Goal: Transaction & Acquisition: Purchase product/service

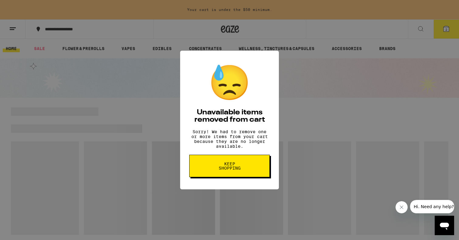
click at [236, 170] on span "Keep Shopping" at bounding box center [229, 166] width 31 height 8
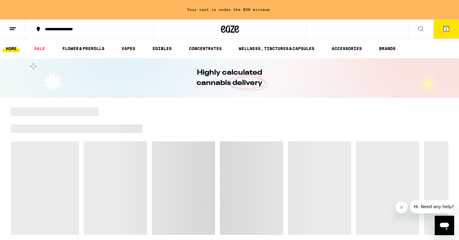
click at [449, 30] on icon at bounding box center [445, 28] width 5 height 5
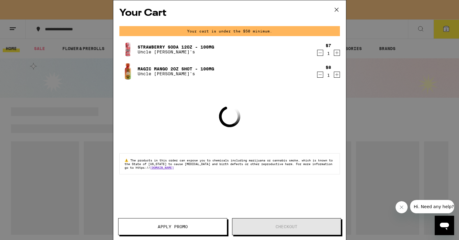
click at [318, 53] on icon "Decrement" at bounding box center [319, 52] width 5 height 7
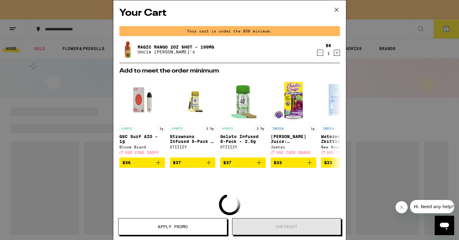
click at [320, 53] on icon "Decrement" at bounding box center [319, 52] width 5 height 7
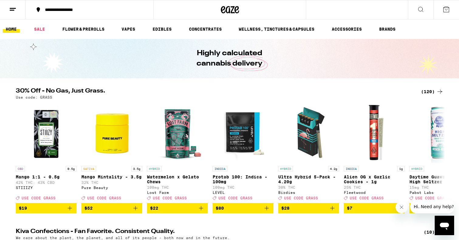
click at [46, 98] on p "Use code: GRASS" at bounding box center [34, 97] width 36 height 4
copy p "GRASS"
click at [428, 91] on div "(120)" at bounding box center [432, 91] width 22 height 7
click at [441, 90] on icon at bounding box center [439, 91] width 7 height 7
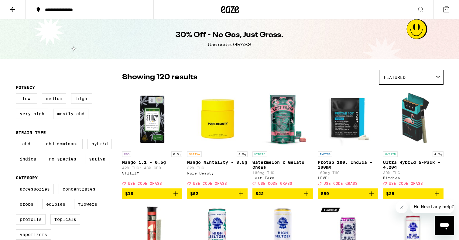
click at [15, 8] on icon at bounding box center [12, 9] width 7 height 7
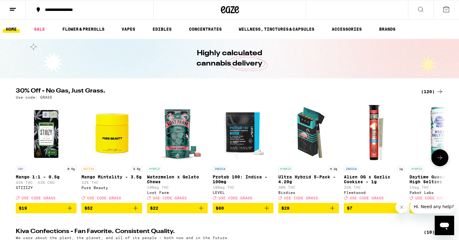
scroll to position [8, 0]
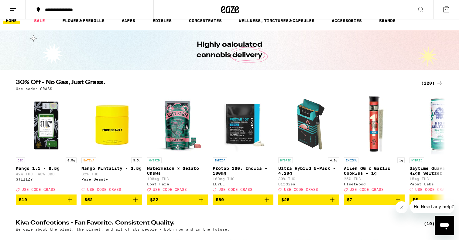
click at [429, 82] on div "(120)" at bounding box center [432, 83] width 22 height 7
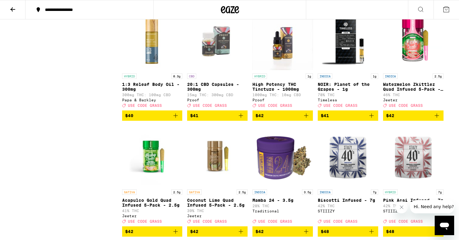
scroll to position [2157, 0]
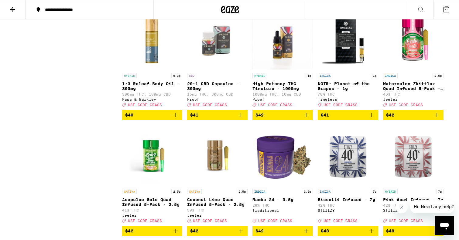
click at [405, 91] on p "Watermelon Zkittlez Quad Infused 5-Pack - 2.5g" at bounding box center [413, 86] width 60 height 10
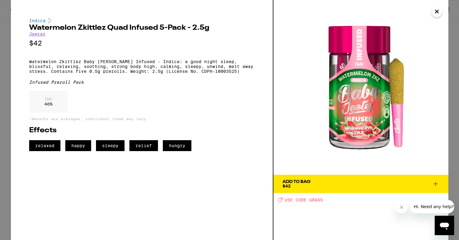
drag, startPoint x: 435, startPoint y: 10, endPoint x: 420, endPoint y: 31, distance: 25.4
click at [435, 10] on icon "Close" at bounding box center [436, 11] width 3 height 3
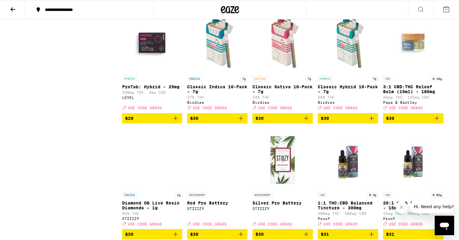
scroll to position [1574, 0]
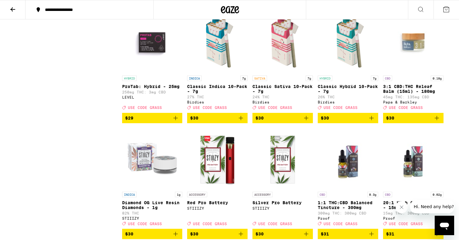
click at [371, 122] on icon "Add to bag" at bounding box center [371, 117] width 7 height 7
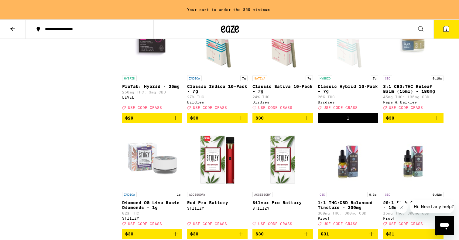
click at [306, 122] on icon "Add to bag" at bounding box center [305, 117] width 7 height 7
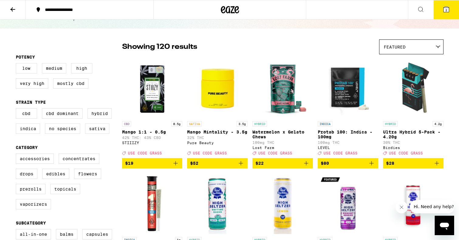
scroll to position [16, 0]
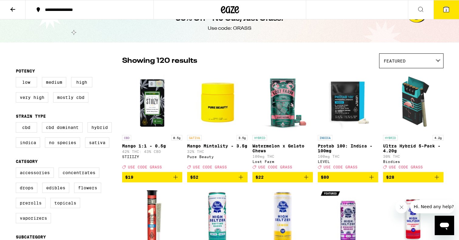
click at [9, 8] on icon at bounding box center [12, 9] width 7 height 7
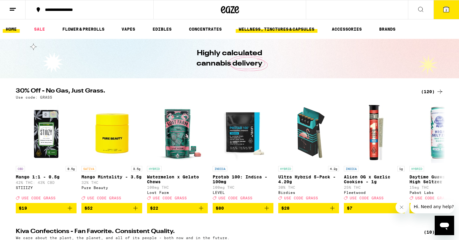
click at [287, 29] on link "WELLNESS, TINCTURES & CAPSULES" at bounding box center [277, 28] width 82 height 7
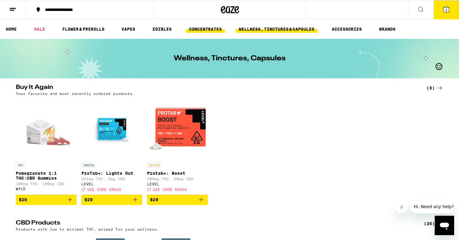
click at [205, 28] on link "CONCENTRATES" at bounding box center [205, 28] width 39 height 7
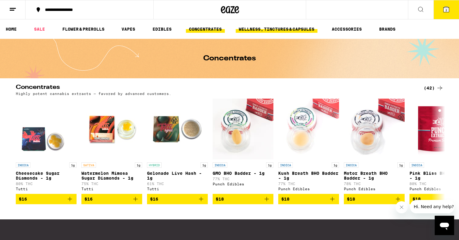
click at [299, 32] on link "WELLNESS, TINCTURES & CAPSULES" at bounding box center [277, 28] width 82 height 7
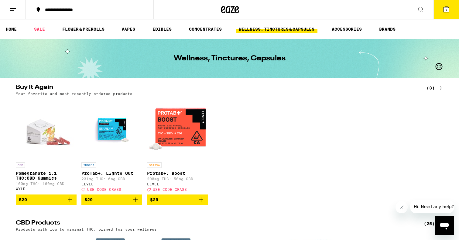
click at [418, 10] on icon at bounding box center [420, 9] width 7 height 7
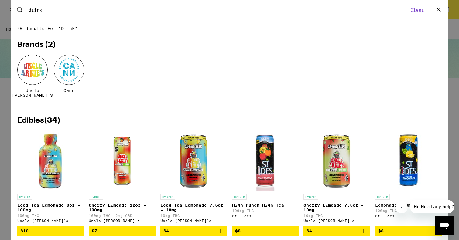
type input "drink"
click at [19, 73] on div at bounding box center [32, 70] width 30 height 30
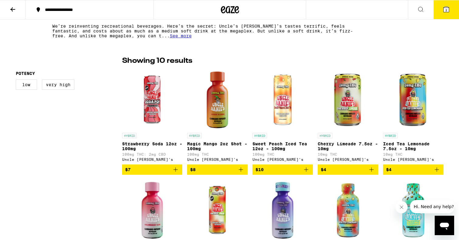
scroll to position [126, 0]
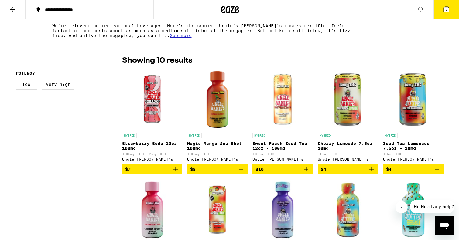
click at [307, 173] on icon "Add to bag" at bounding box center [305, 169] width 7 height 7
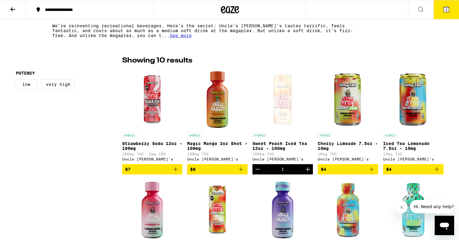
click at [307, 171] on icon "Increment" at bounding box center [307, 169] width 4 height 4
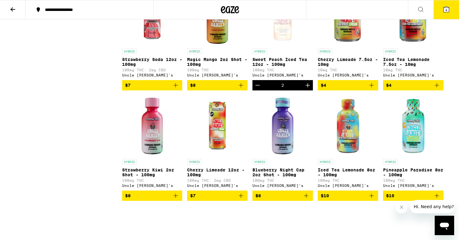
scroll to position [221, 0]
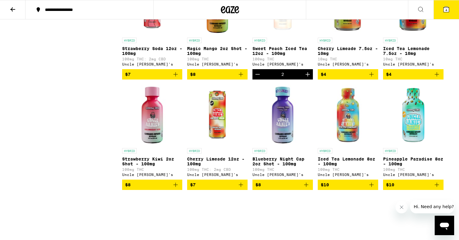
click at [372, 188] on icon "Add to bag" at bounding box center [371, 184] width 7 height 7
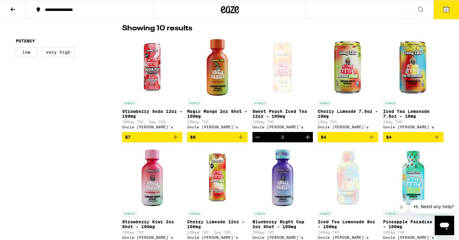
scroll to position [155, 0]
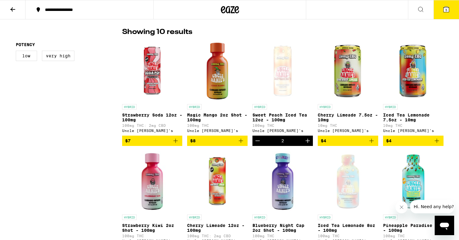
click at [174, 143] on icon "Add to bag" at bounding box center [175, 140] width 7 height 7
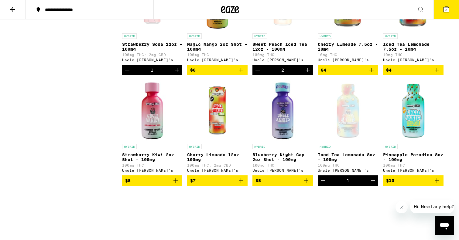
scroll to position [225, 0]
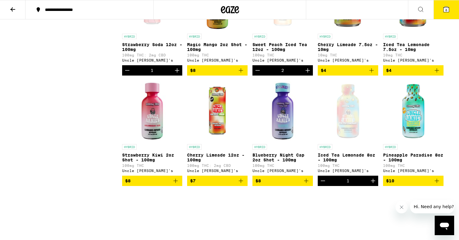
click at [239, 185] on icon "Add to bag" at bounding box center [240, 180] width 7 height 7
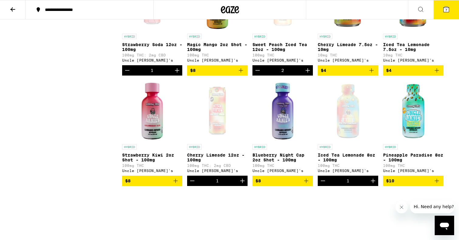
click at [441, 11] on button "7" at bounding box center [445, 9] width 25 height 19
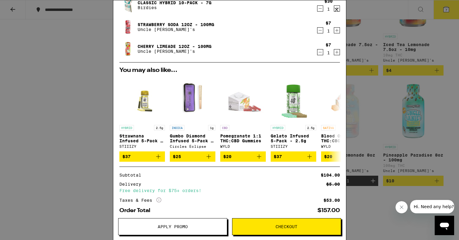
scroll to position [89, 0]
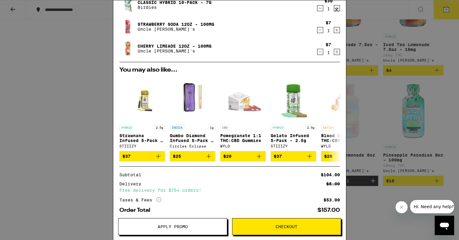
click at [173, 225] on span "Apply Promo" at bounding box center [173, 227] width 30 height 4
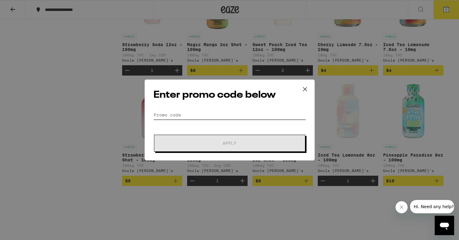
click at [192, 117] on input "Promo Code" at bounding box center [229, 114] width 152 height 9
paste input "GRASS"
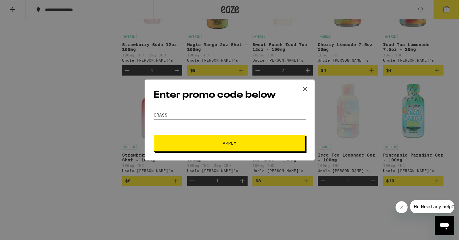
type input "GRASS"
click at [185, 139] on button "Apply" at bounding box center [229, 143] width 151 height 17
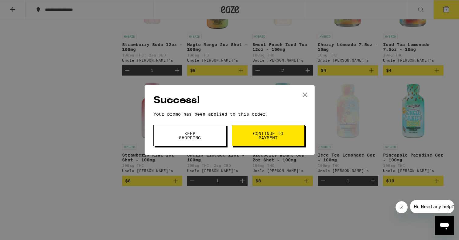
click at [249, 137] on button "Continue to payment" at bounding box center [268, 135] width 73 height 21
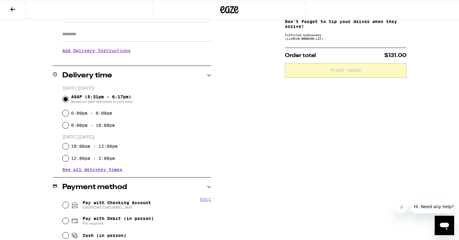
scroll to position [28, 0]
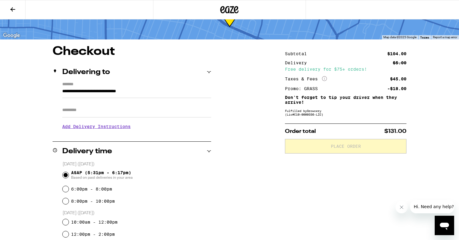
click at [12, 9] on icon at bounding box center [12, 9] width 5 height 4
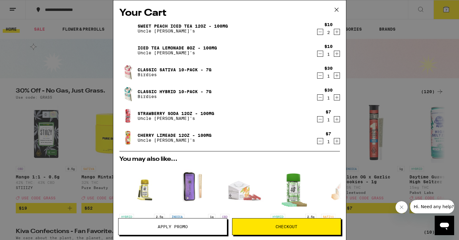
click at [320, 77] on icon "Decrement" at bounding box center [319, 75] width 5 height 7
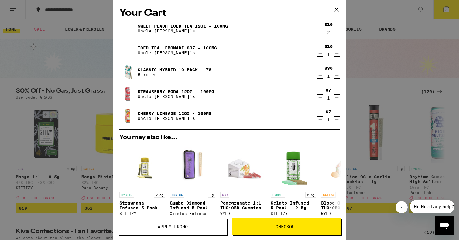
click at [320, 119] on icon "Decrement" at bounding box center [319, 119] width 5 height 7
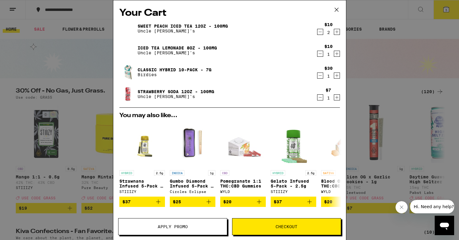
click at [263, 230] on button "Checkout" at bounding box center [286, 226] width 109 height 17
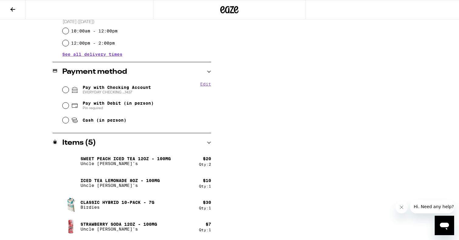
scroll to position [219, 0]
drag, startPoint x: 65, startPoint y: 90, endPoint x: 64, endPoint y: 93, distance: 3.7
click at [65, 90] on input "Pay with Checking Account EVERYDAY CHECKING ...1437" at bounding box center [66, 89] width 6 height 6
radio input "true"
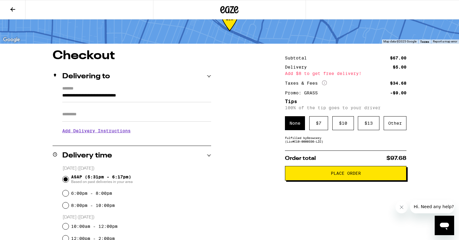
scroll to position [0, 0]
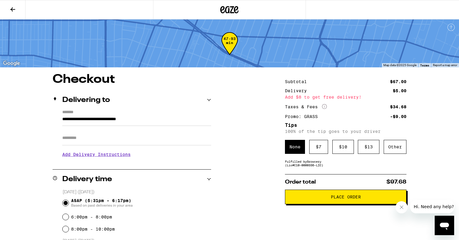
click at [312, 203] on button "Place Order" at bounding box center [345, 197] width 121 height 15
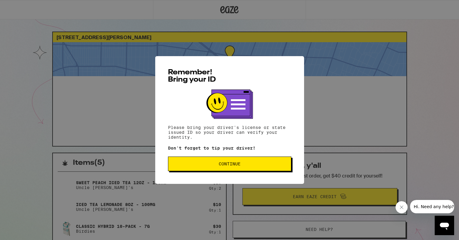
click at [234, 160] on button "Continue" at bounding box center [229, 164] width 123 height 15
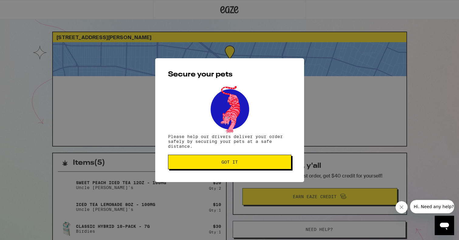
click at [234, 158] on button "Got it" at bounding box center [229, 162] width 123 height 15
